Goal: Register for event/course

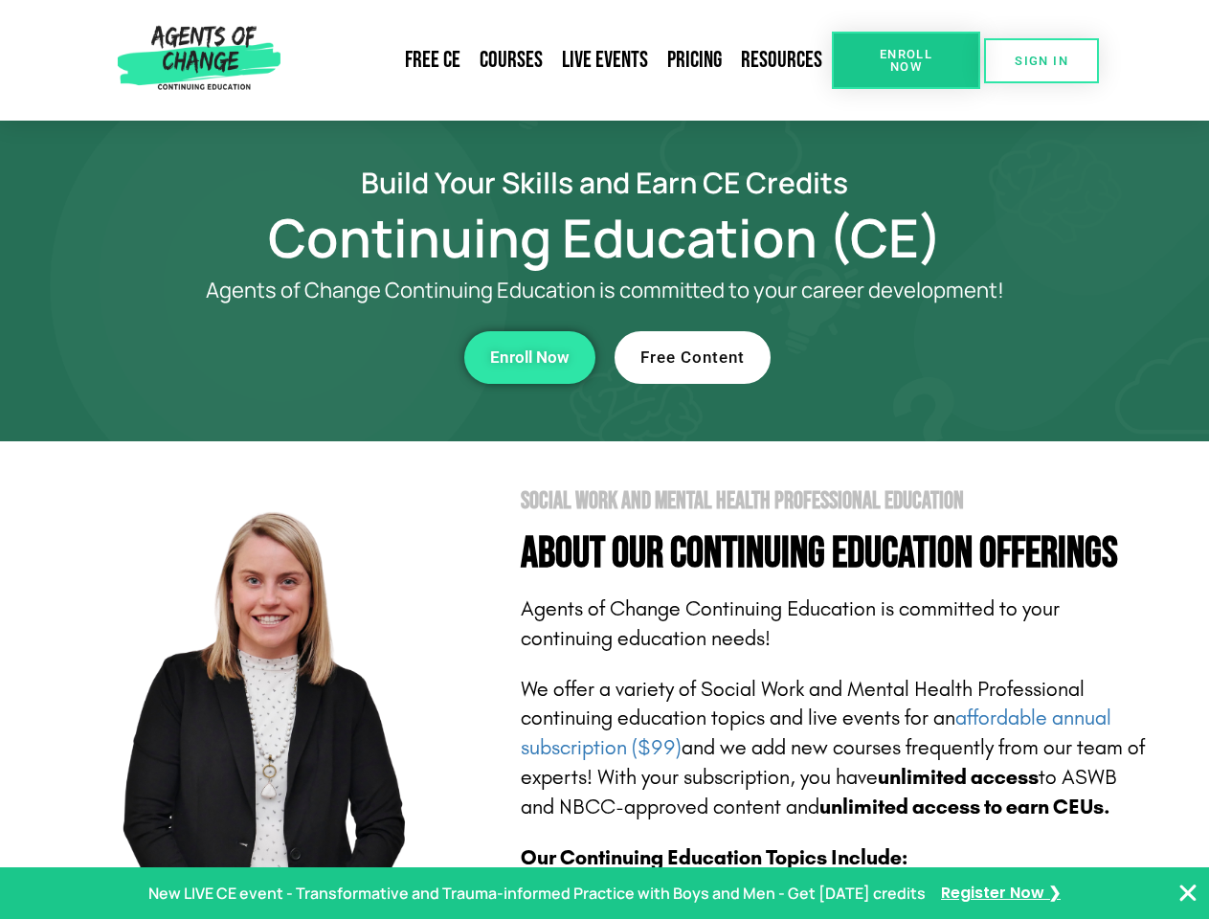
click at [604, 459] on section "Social Work and Mental Health Professional Education About Our Continuing Educa…" at bounding box center [604, 843] width 1209 height 804
click at [782, 60] on link "Resources" at bounding box center [781, 60] width 100 height 44
click at [905, 60] on span "Enroll Now" at bounding box center [905, 60] width 87 height 25
click at [1041, 60] on span "SIGN IN" at bounding box center [1042, 61] width 54 height 12
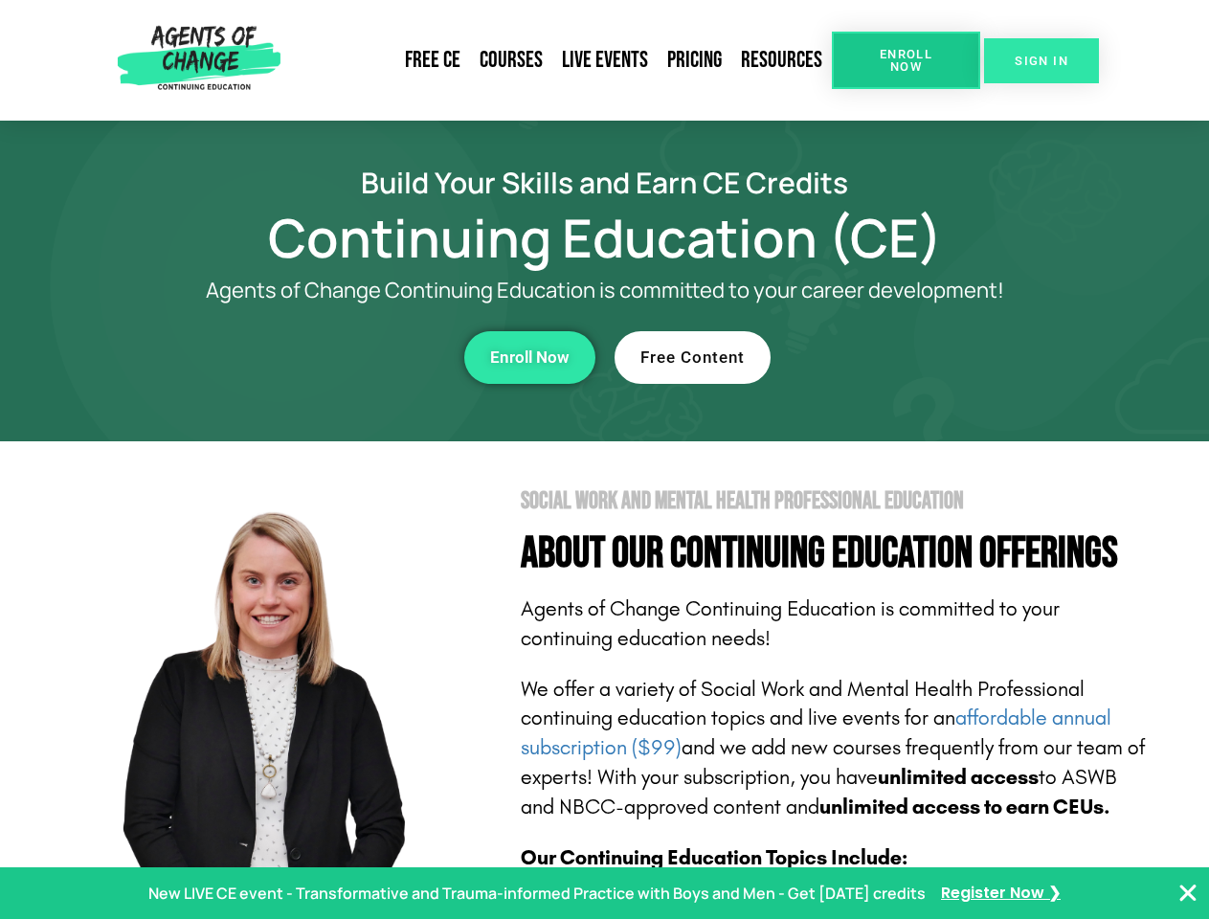
click at [1041, 60] on span "SIGN IN" at bounding box center [1042, 61] width 54 height 12
click at [332, 357] on div "Enroll Now" at bounding box center [332, 357] width 526 height 53
click at [529, 357] on span "Enroll Now" at bounding box center [529, 357] width 79 height 16
